Goal: Transaction & Acquisition: Purchase product/service

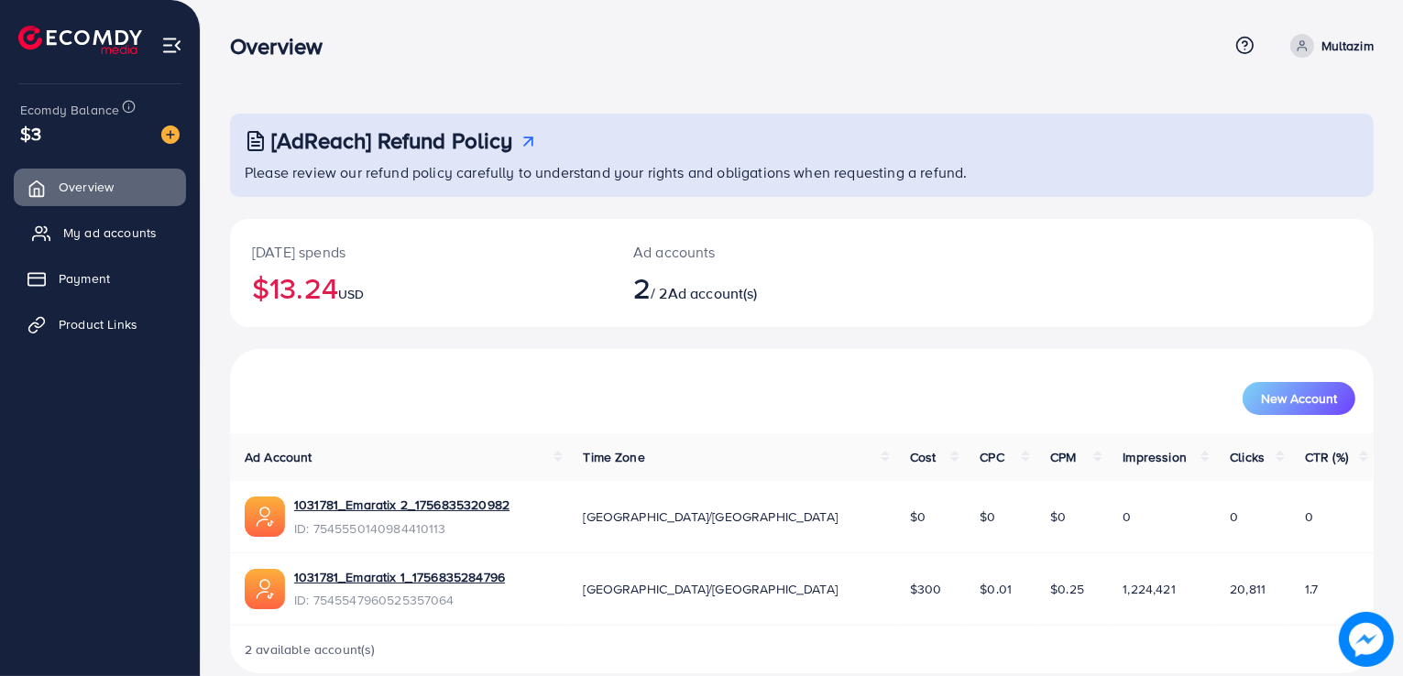
click at [114, 228] on span "My ad accounts" at bounding box center [109, 233] width 93 height 18
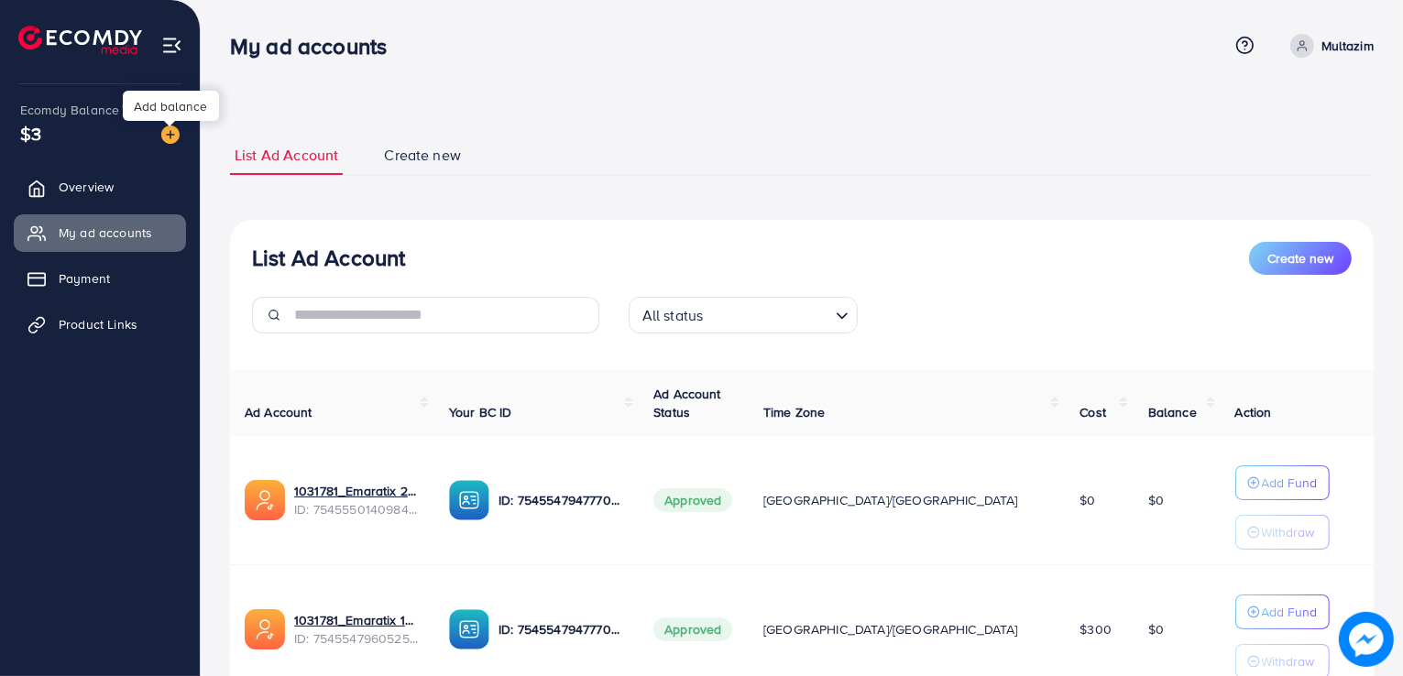
click at [174, 140] on img at bounding box center [170, 135] width 18 height 18
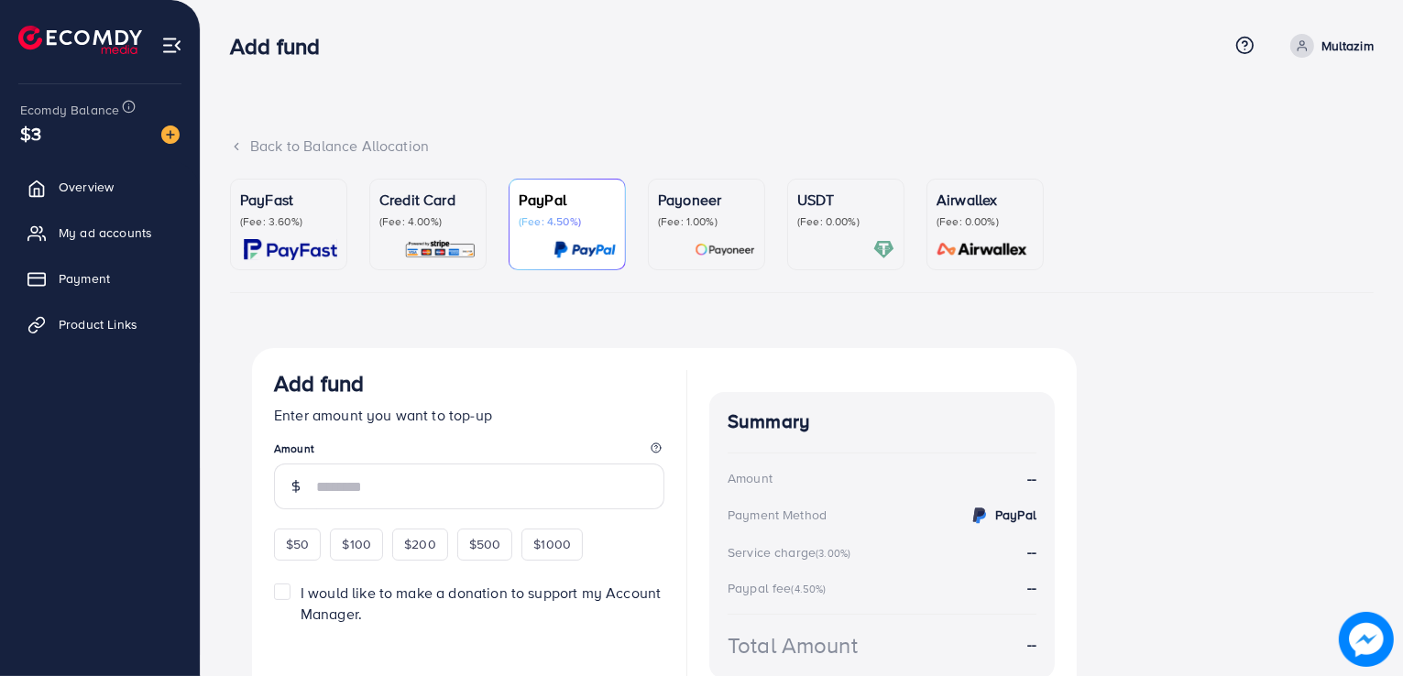
click at [438, 258] on img at bounding box center [440, 249] width 72 height 21
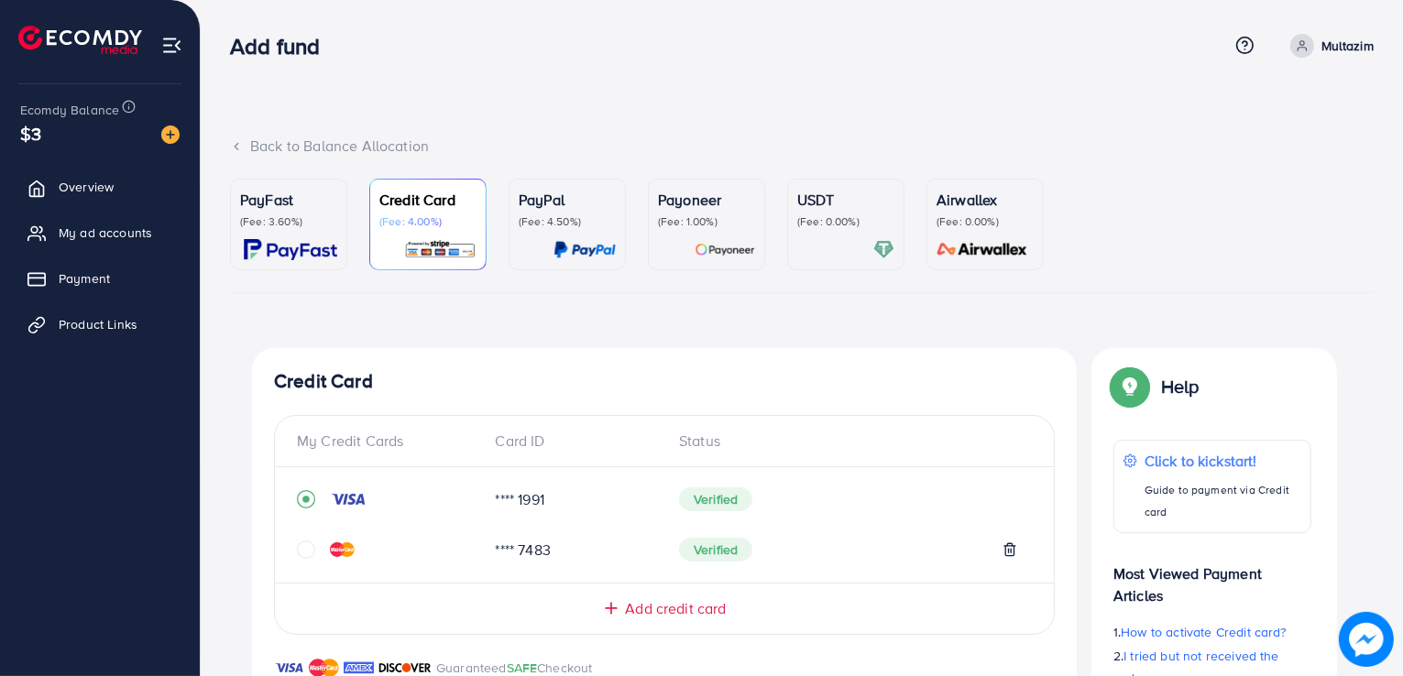
scroll to position [477, 0]
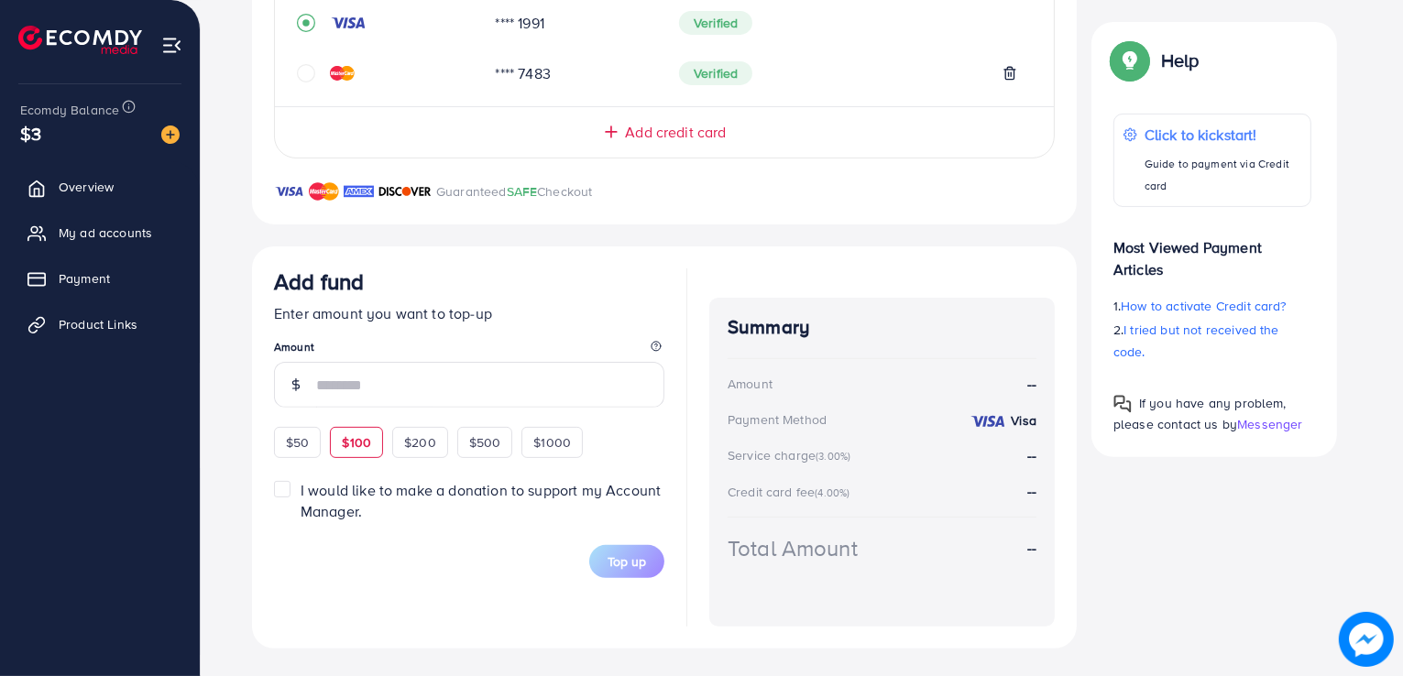
click at [357, 441] on span "$100" at bounding box center [356, 443] width 29 height 18
type input "***"
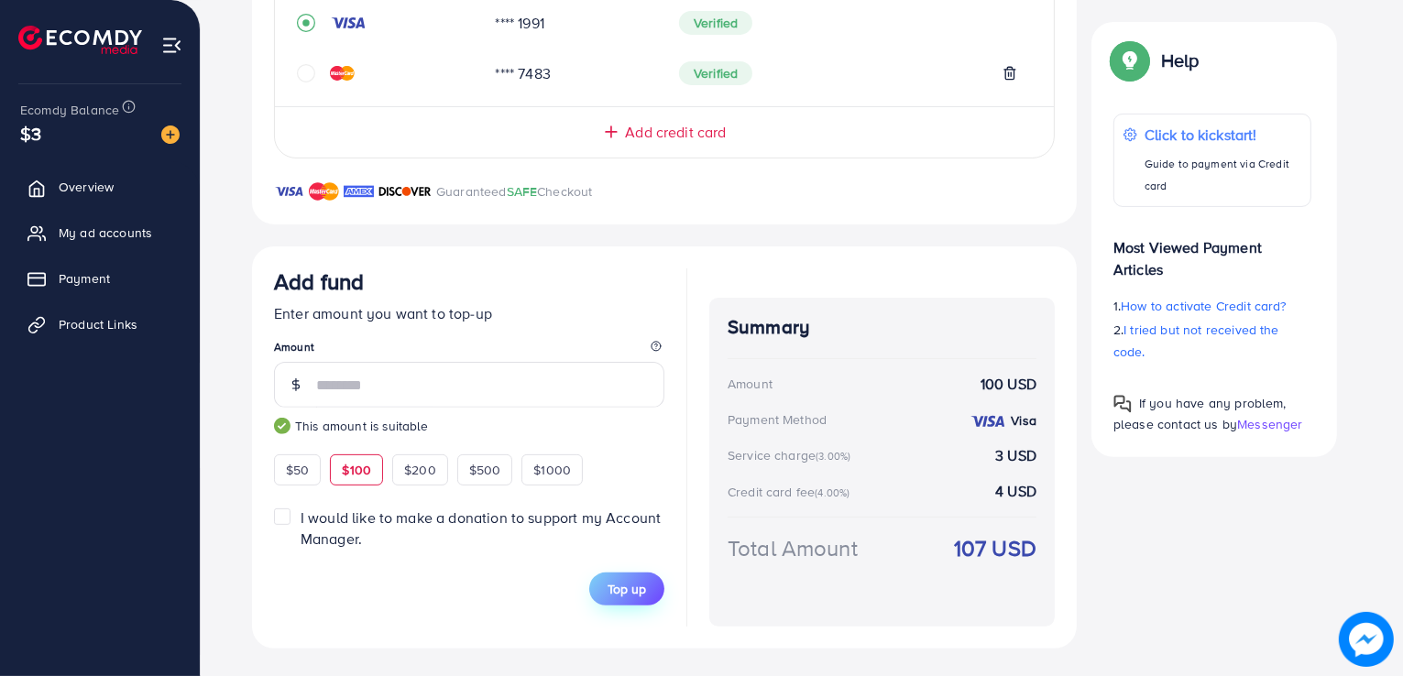
click at [647, 584] on button "Top up" at bounding box center [626, 589] width 75 height 33
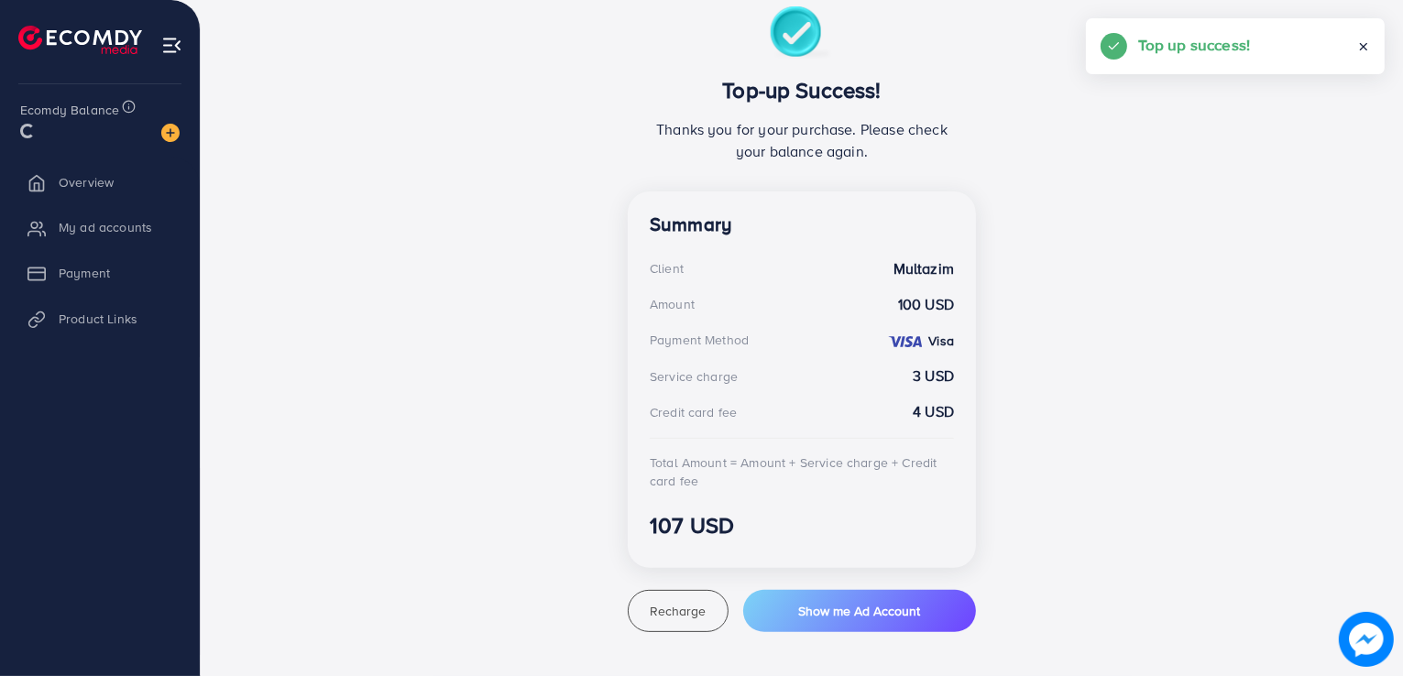
scroll to position [341, 0]
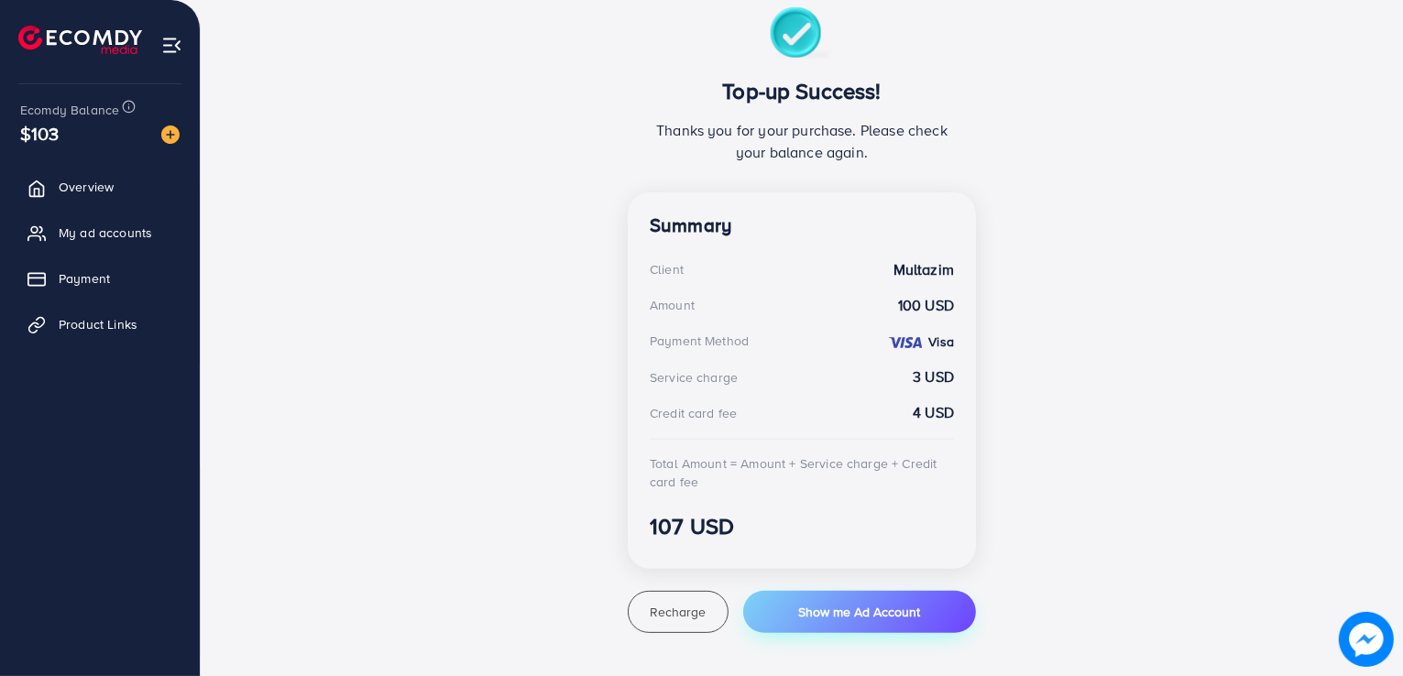
click at [801, 603] on span "Show me Ad Account" at bounding box center [859, 612] width 122 height 18
